Goal: Transaction & Acquisition: Purchase product/service

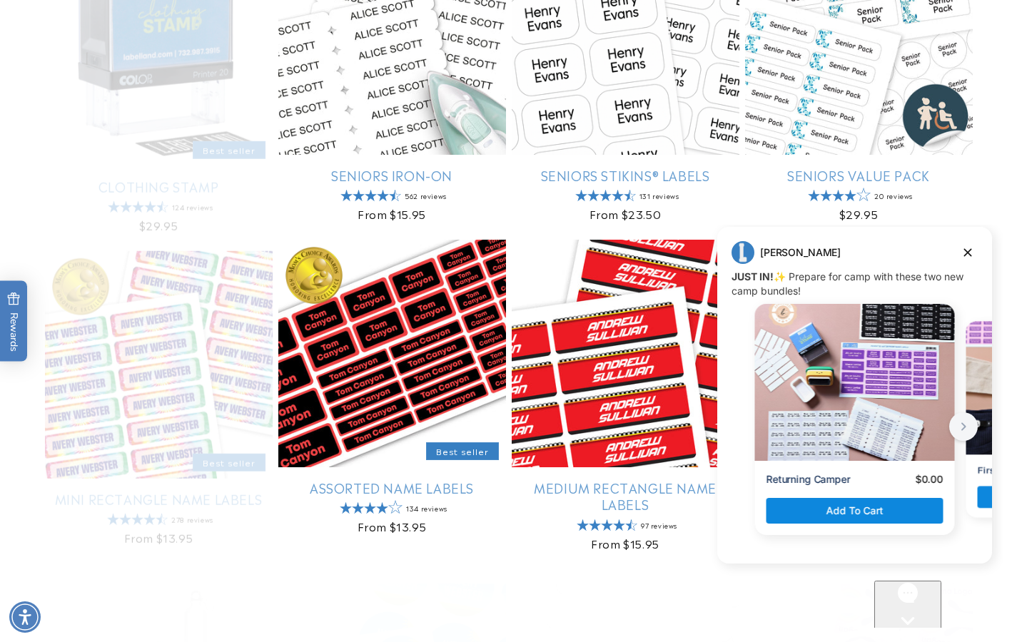
scroll to position [682, 0]
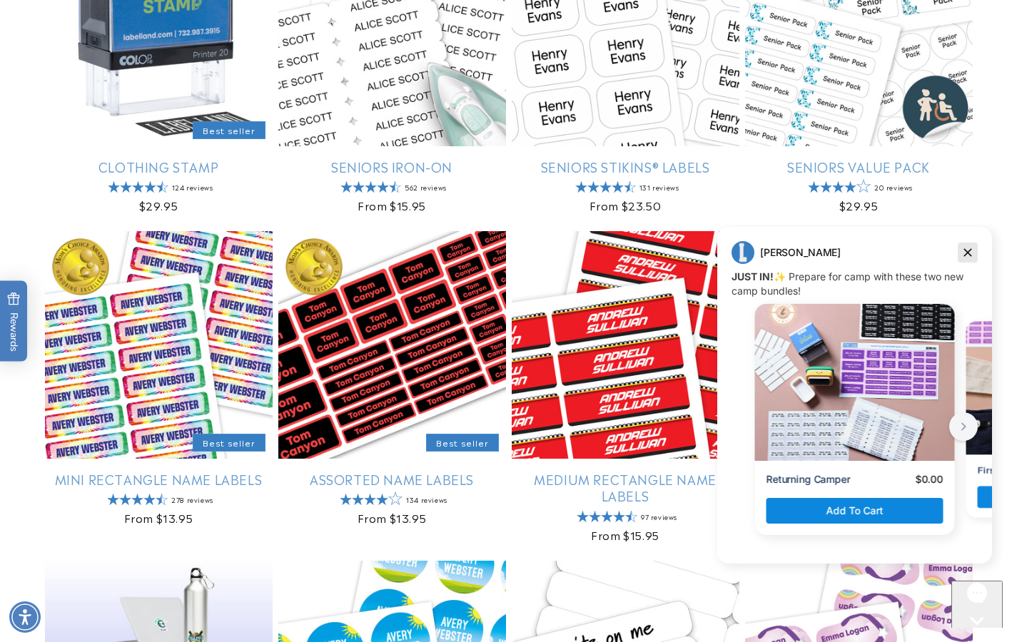
click at [970, 249] on icon "Dismiss campaign" at bounding box center [968, 252] width 14 height 17
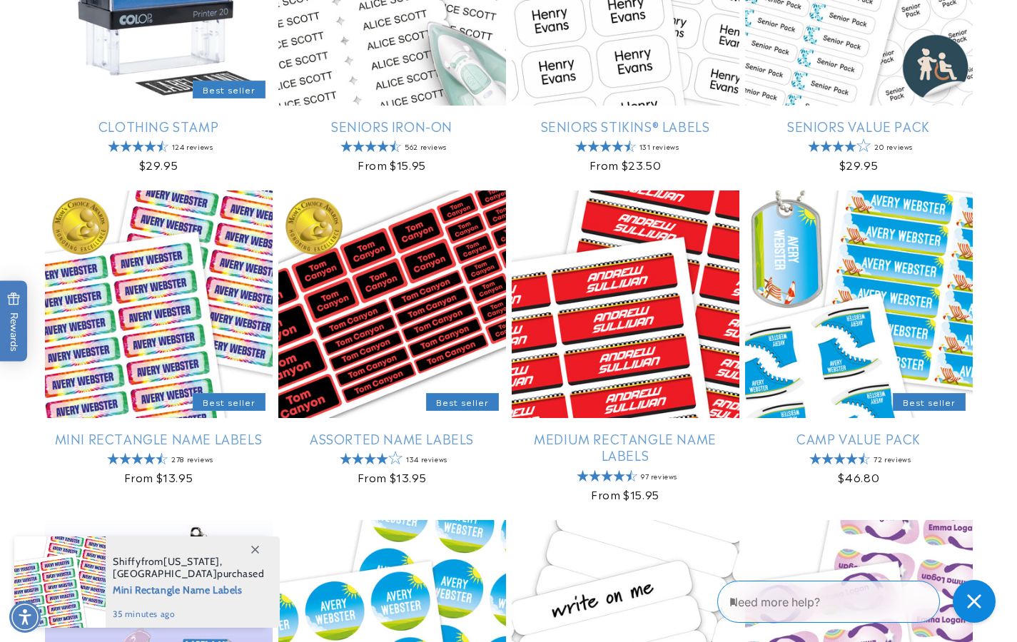
scroll to position [0, 0]
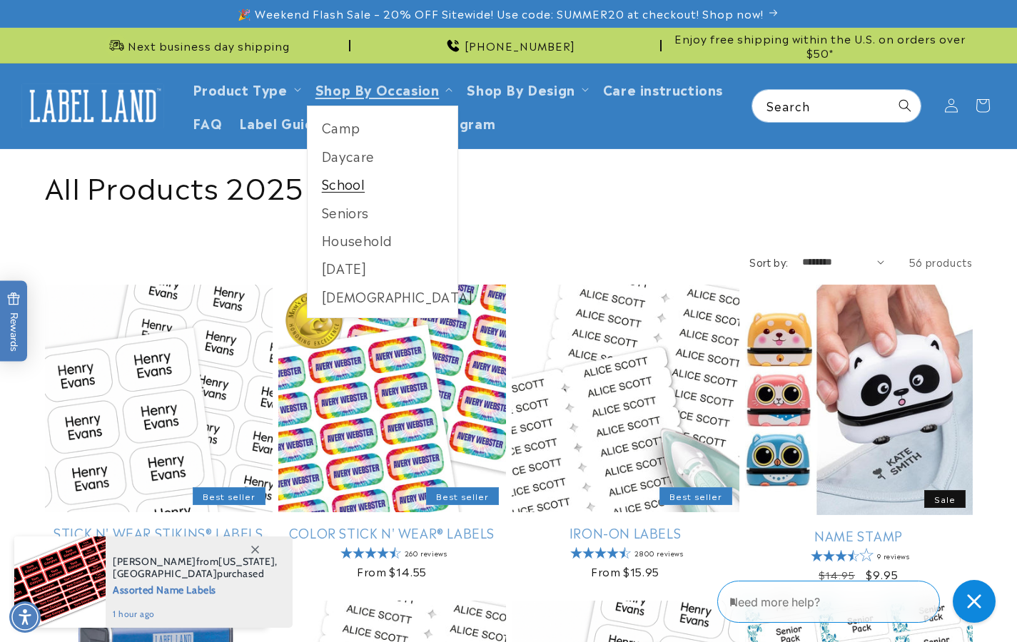
click at [348, 183] on link "School" at bounding box center [383, 184] width 151 height 28
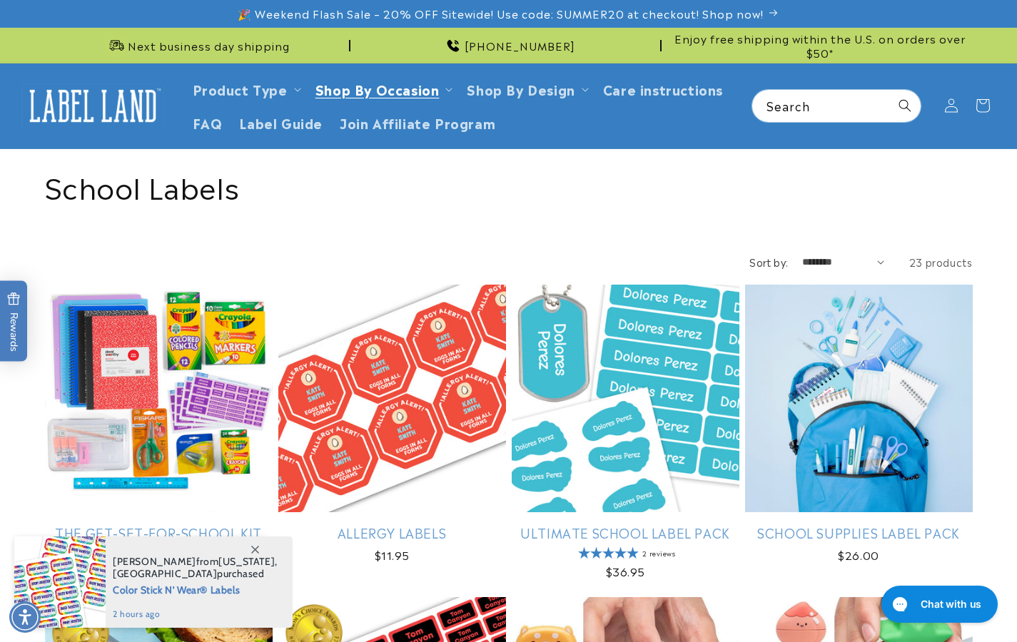
scroll to position [223, 0]
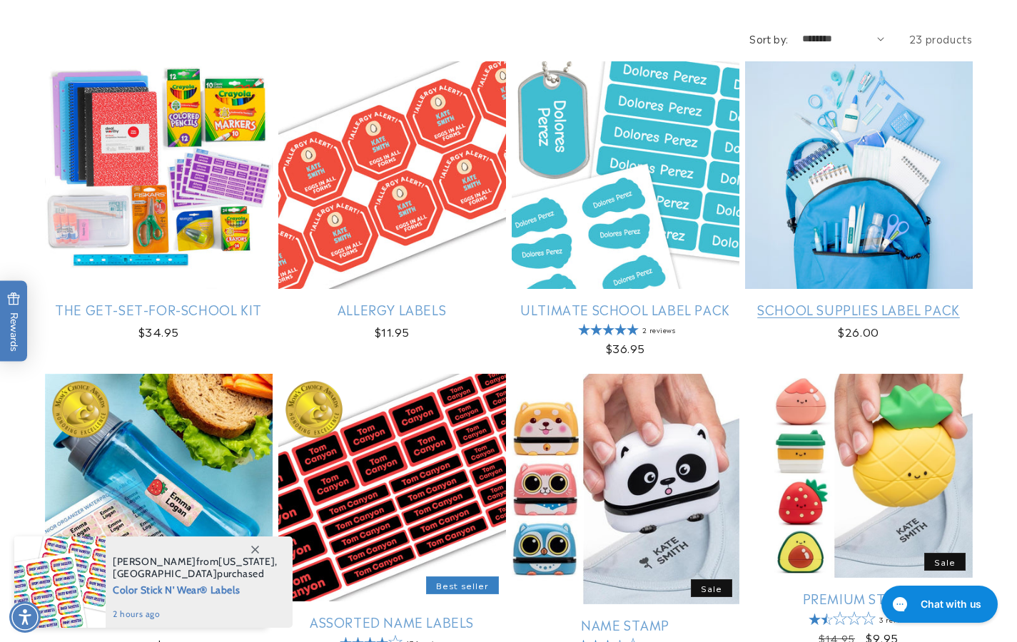
click at [849, 301] on link "School Supplies Label Pack" at bounding box center [859, 309] width 228 height 16
